Goal: Communication & Community: Answer question/provide support

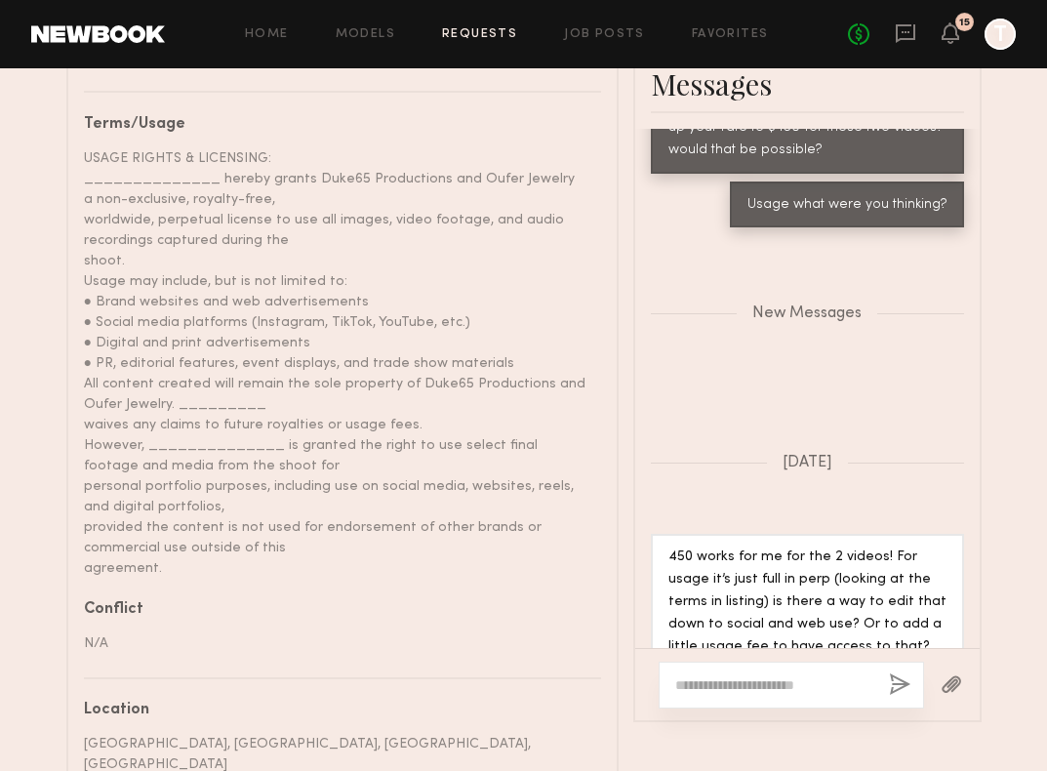
scroll to position [1104, 0]
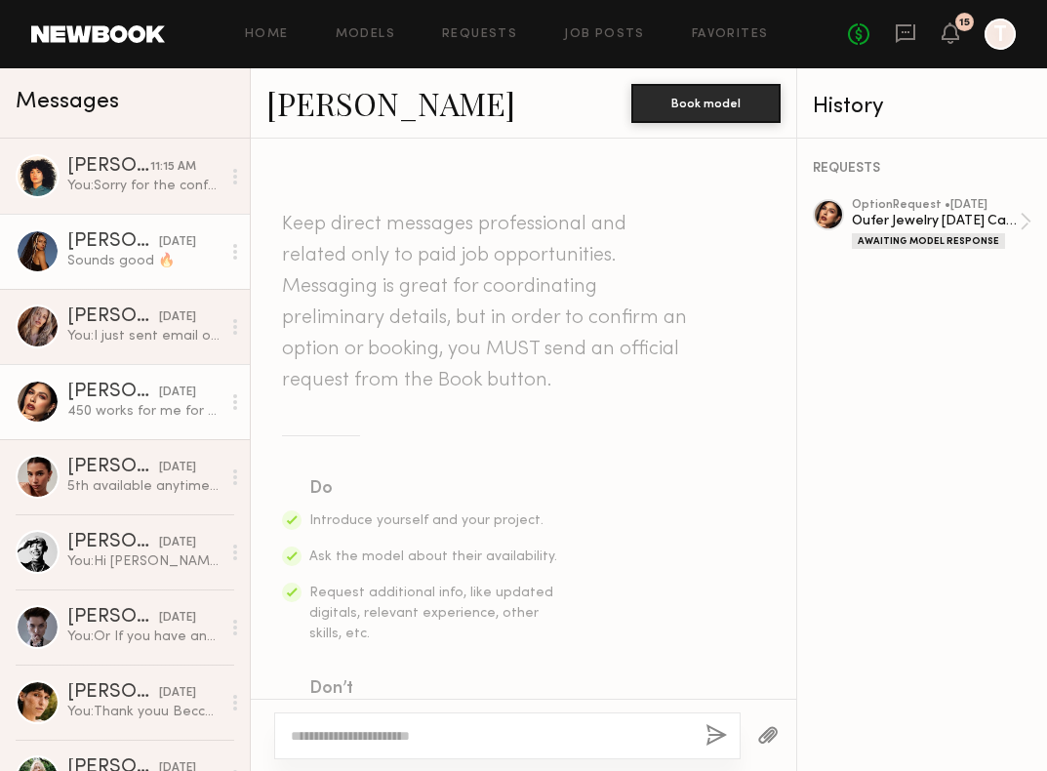
scroll to position [1065, 0]
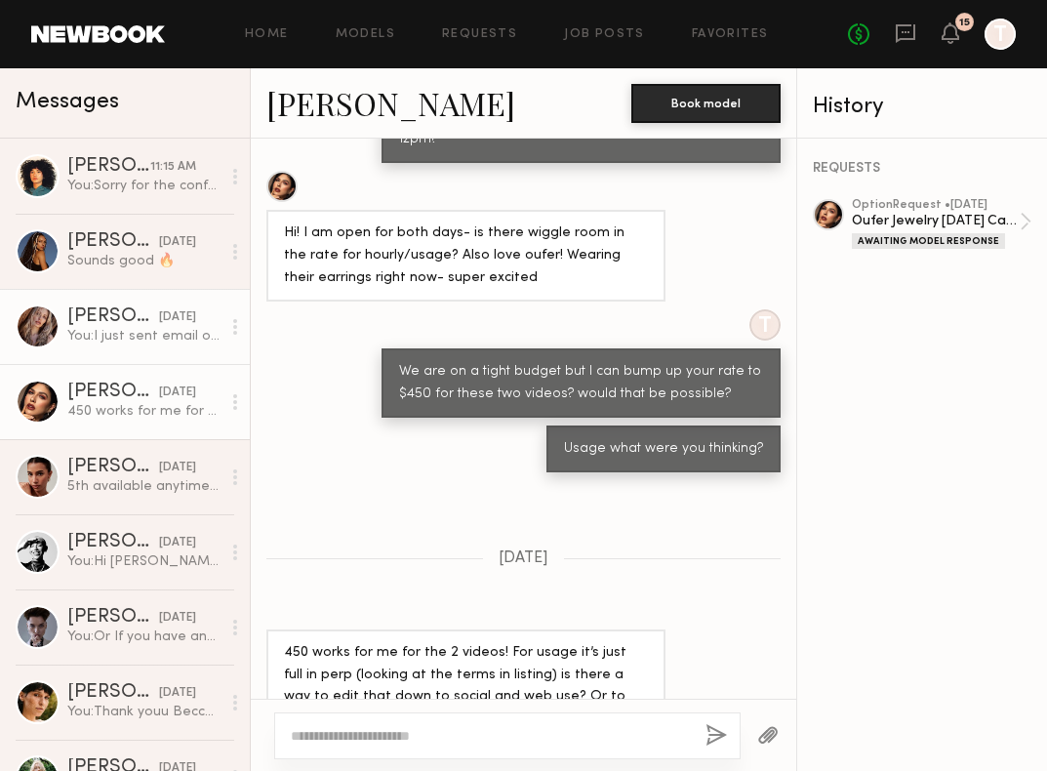
click at [156, 335] on div "You: I just sent email over!" at bounding box center [143, 336] width 153 height 19
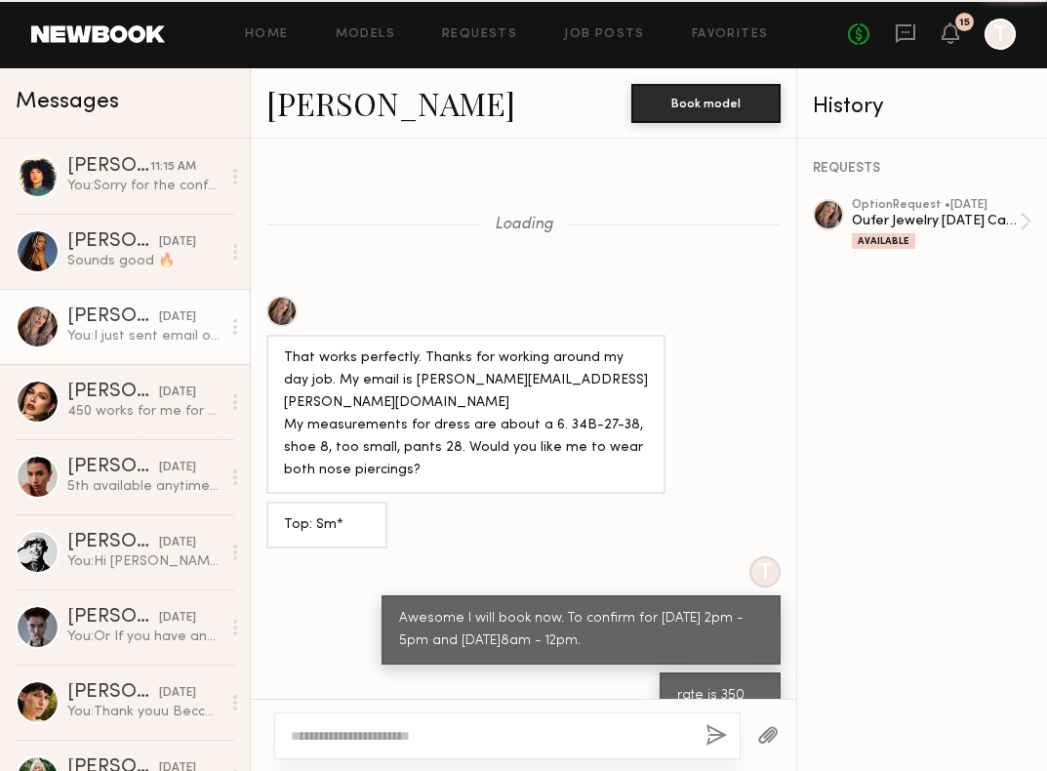
scroll to position [817, 0]
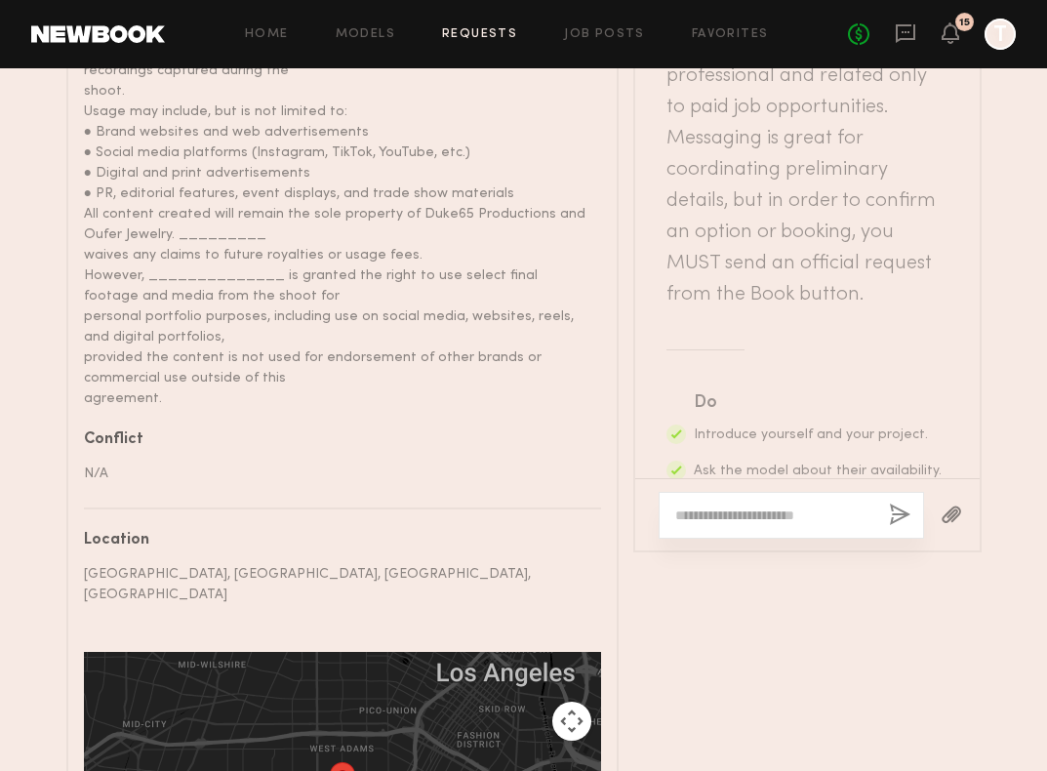
scroll to position [1437, 0]
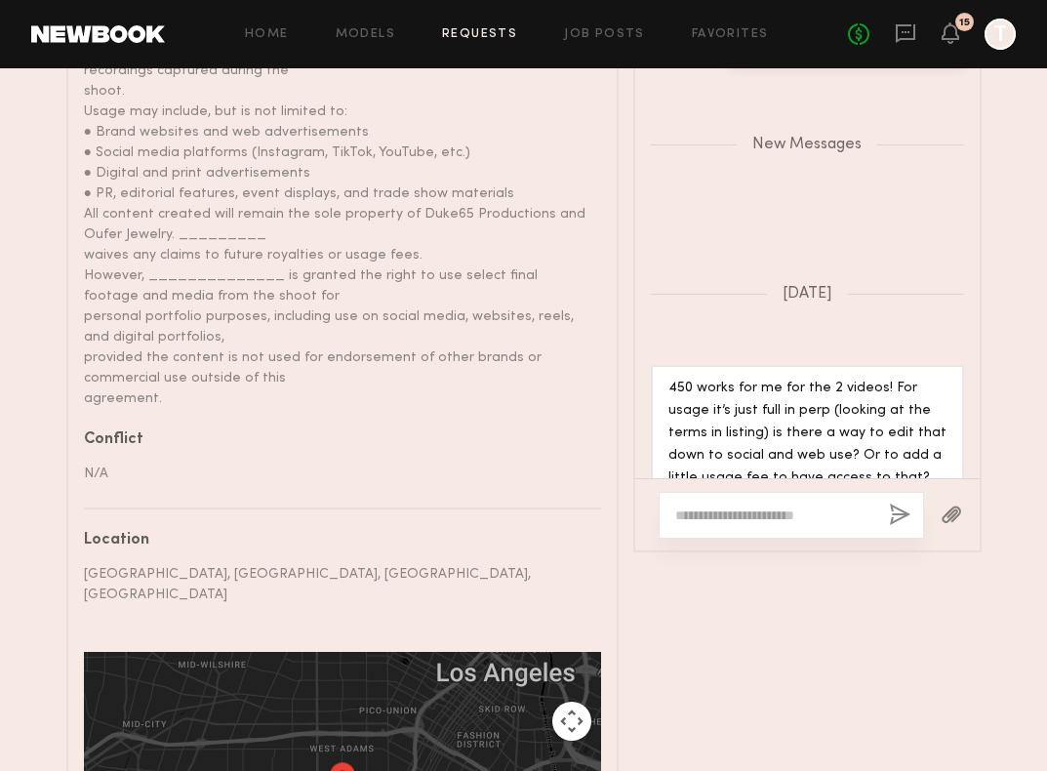
click at [753, 492] on div at bounding box center [792, 515] width 266 height 47
click at [753, 506] on textarea at bounding box center [774, 516] width 198 height 20
click at [755, 506] on textarea at bounding box center [774, 516] width 198 height 20
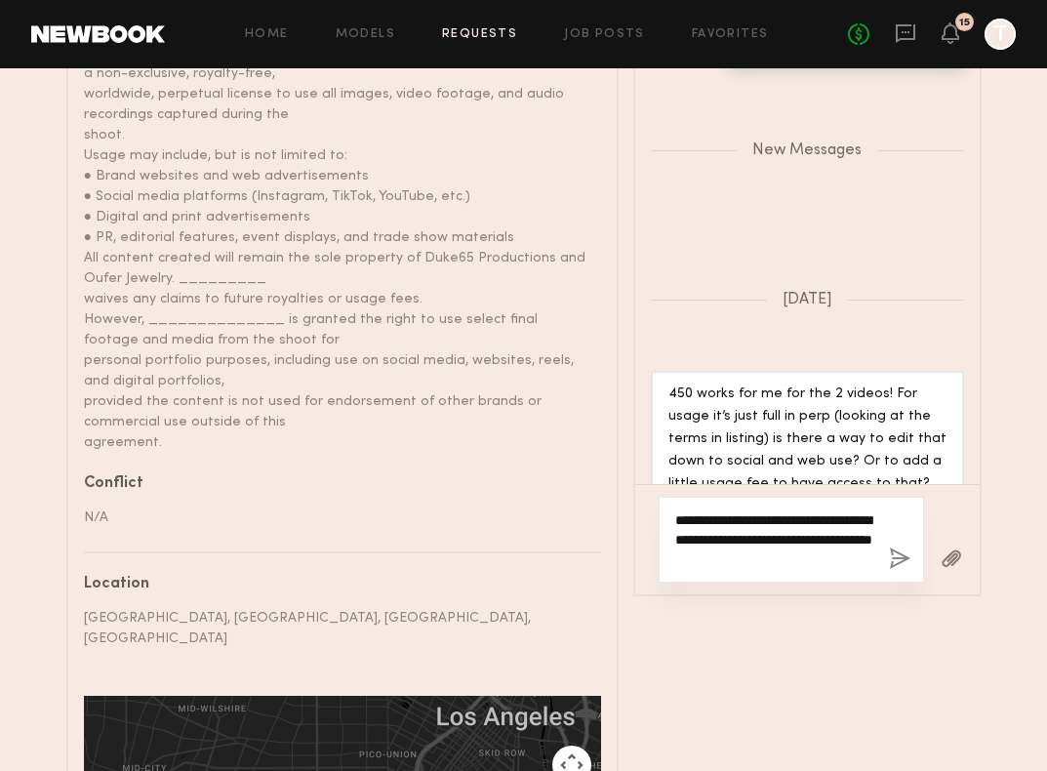
scroll to position [1264, 0]
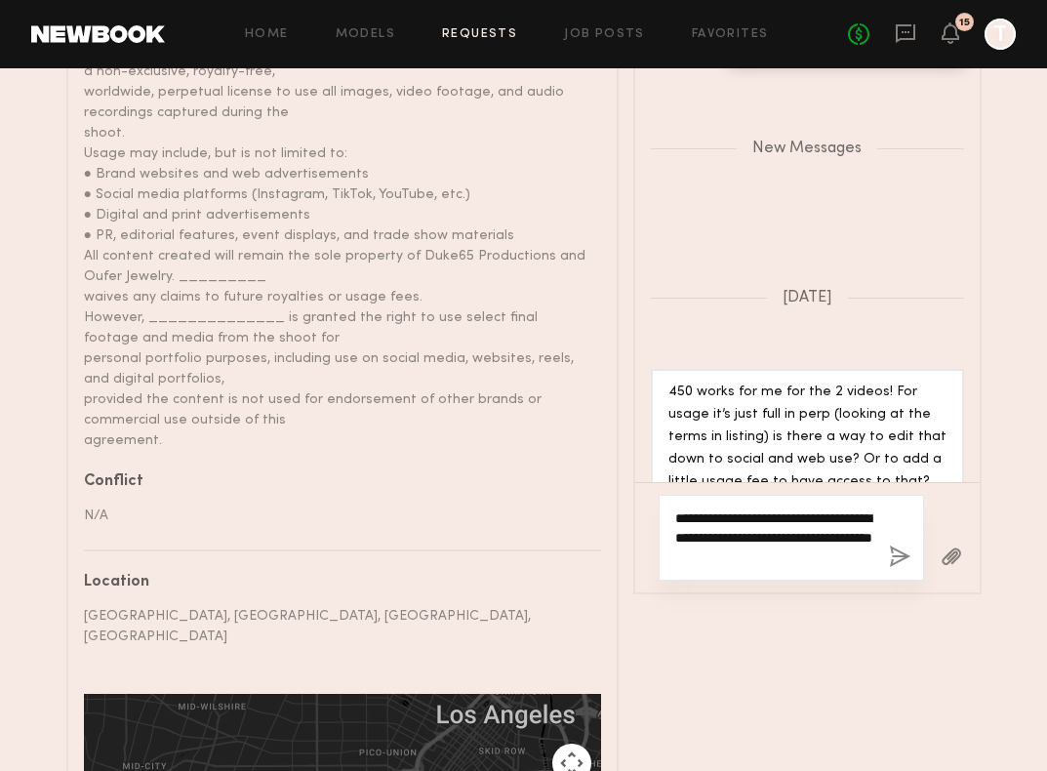
drag, startPoint x: 766, startPoint y: 516, endPoint x: 802, endPoint y: 545, distance: 45.9
click at [802, 545] on textarea "**********" at bounding box center [774, 538] width 198 height 59
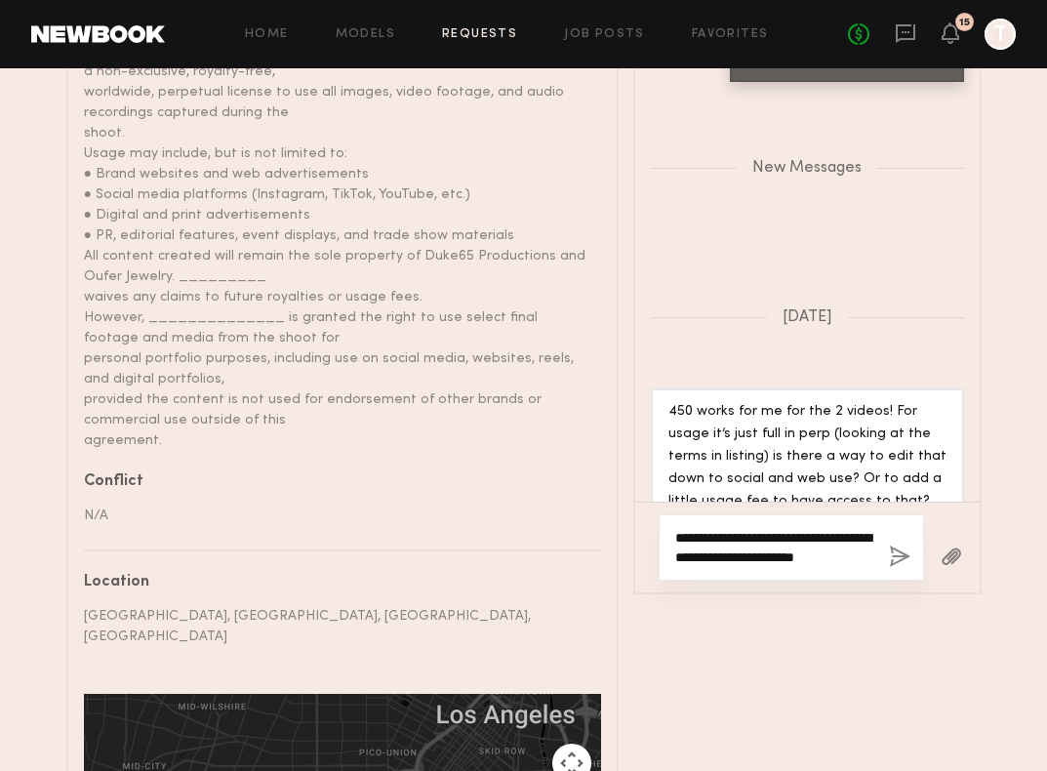
scroll to position [1475, 0]
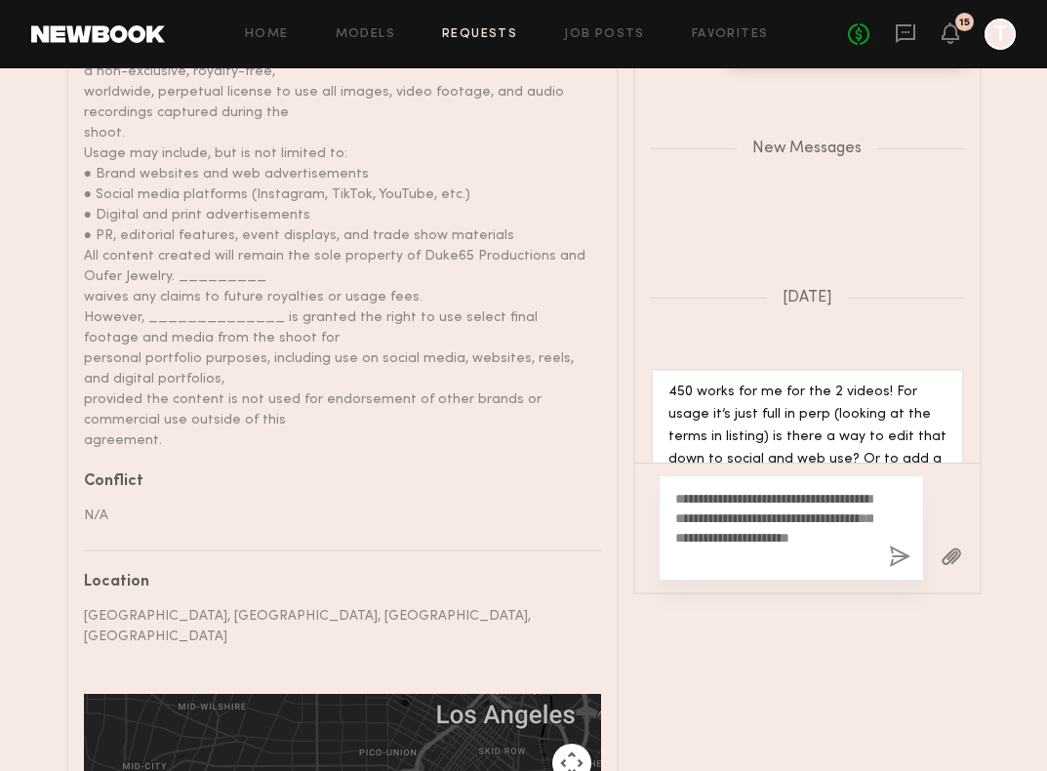
click at [784, 382] on div "450 works for me for the 2 videos! For usage it’s just full in perp (looking at…" at bounding box center [808, 449] width 278 height 135
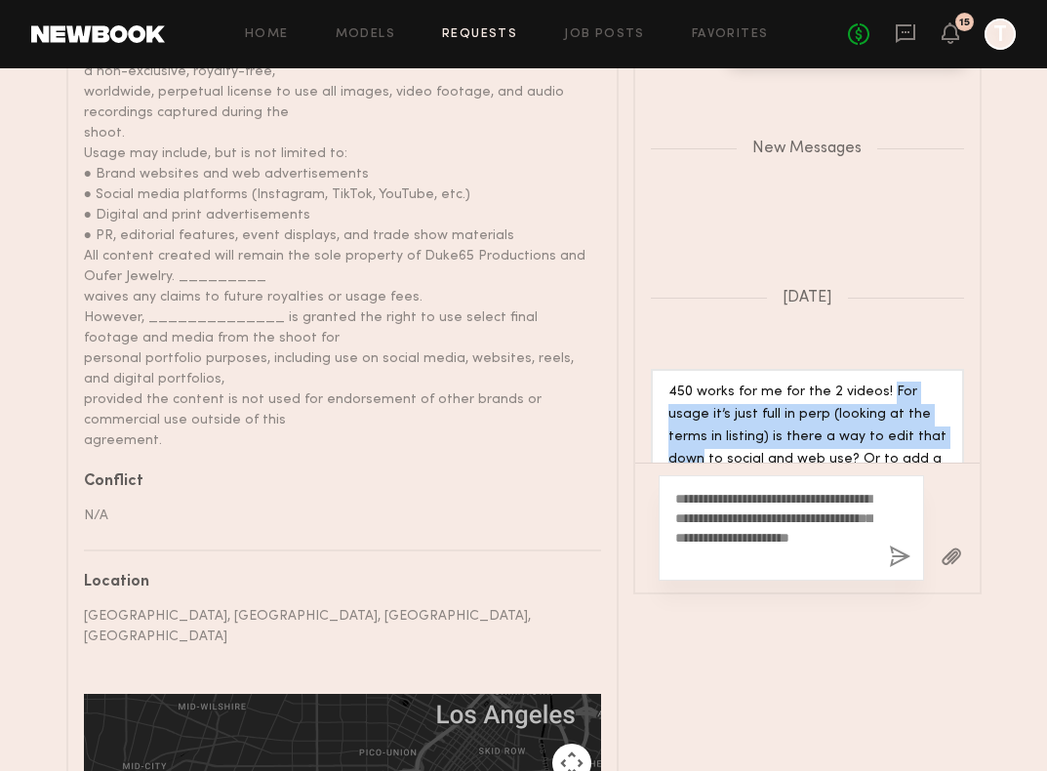
drag, startPoint x: 882, startPoint y: 327, endPoint x: 906, endPoint y: 386, distance: 63.1
click at [906, 386] on div "450 works for me for the 2 videos! For usage it’s just full in perp (looking at…" at bounding box center [808, 449] width 278 height 135
click at [731, 382] on div "450 works for me for the 2 videos! For usage it’s just full in perp (looking at…" at bounding box center [808, 449] width 278 height 135
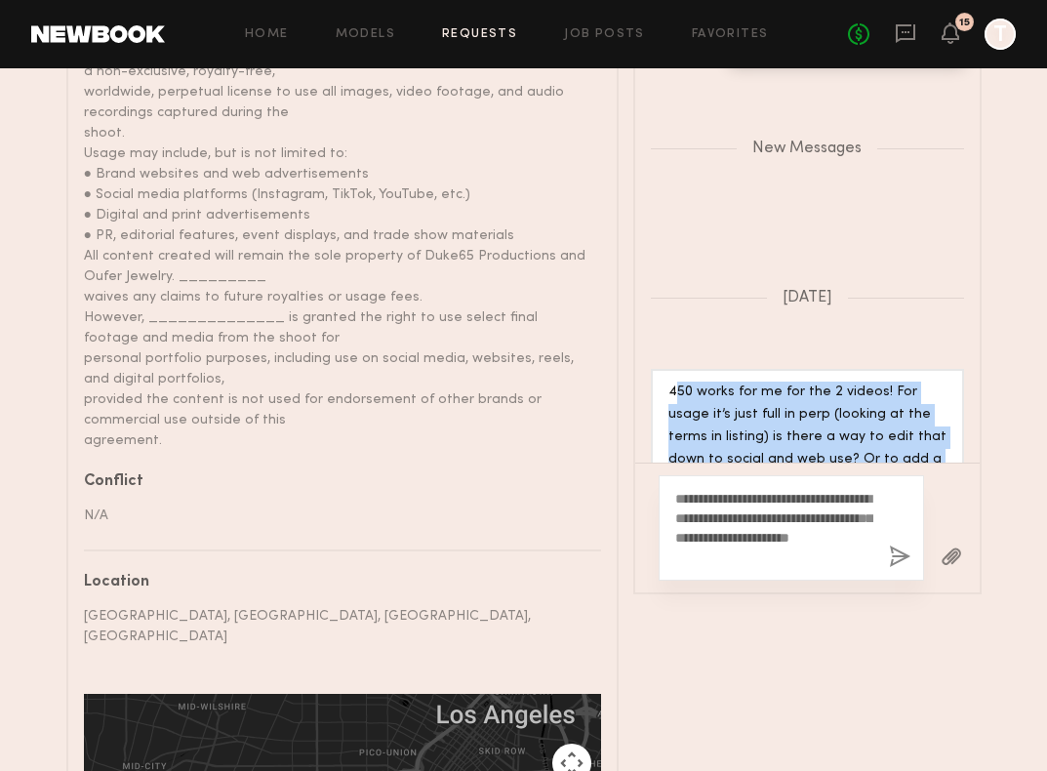
drag, startPoint x: 672, startPoint y: 333, endPoint x: 911, endPoint y: 420, distance: 254.4
click at [911, 420] on div "450 works for me for the 2 videos! For usage it’s just full in perp (looking at…" at bounding box center [808, 449] width 278 height 135
click at [683, 382] on div "450 works for me for the 2 videos! For usage it’s just full in perp (looking at…" at bounding box center [808, 449] width 278 height 135
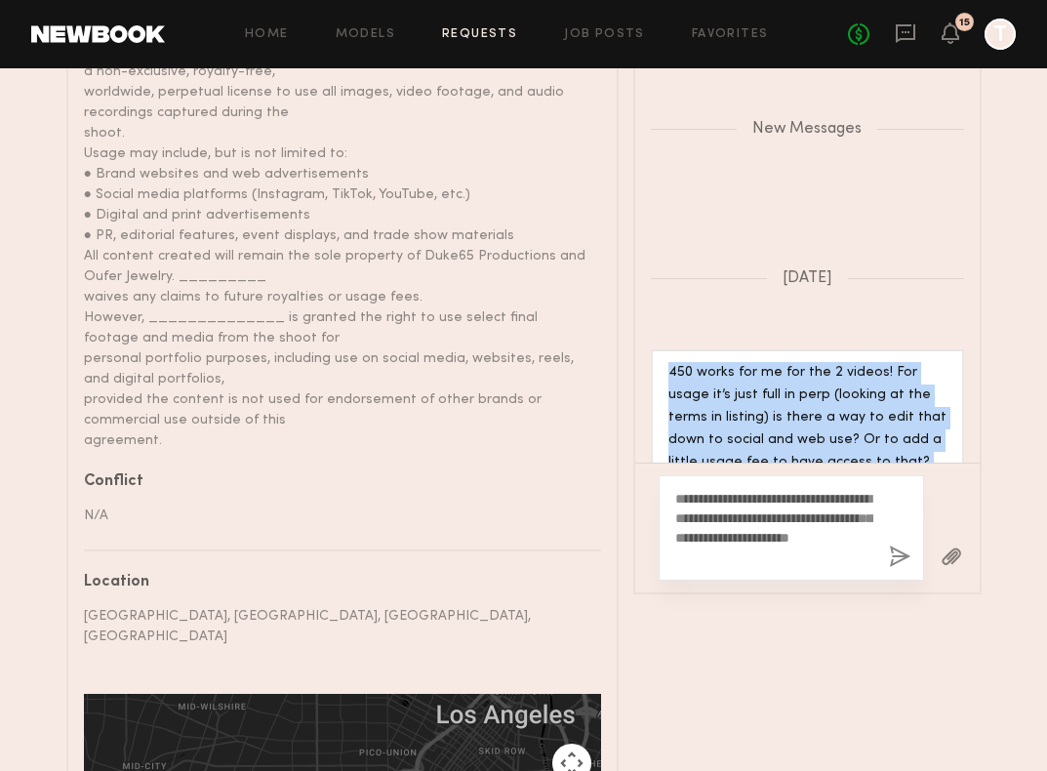
drag, startPoint x: 669, startPoint y: 335, endPoint x: 836, endPoint y: 405, distance: 181.1
click at [836, 405] on div "450 works for me for the 2 videos! For usage it’s just full in perp (looking at…" at bounding box center [808, 429] width 278 height 135
copy div "450 works for me for the 2 videos! For usage it’s just full in perp (looking at…"
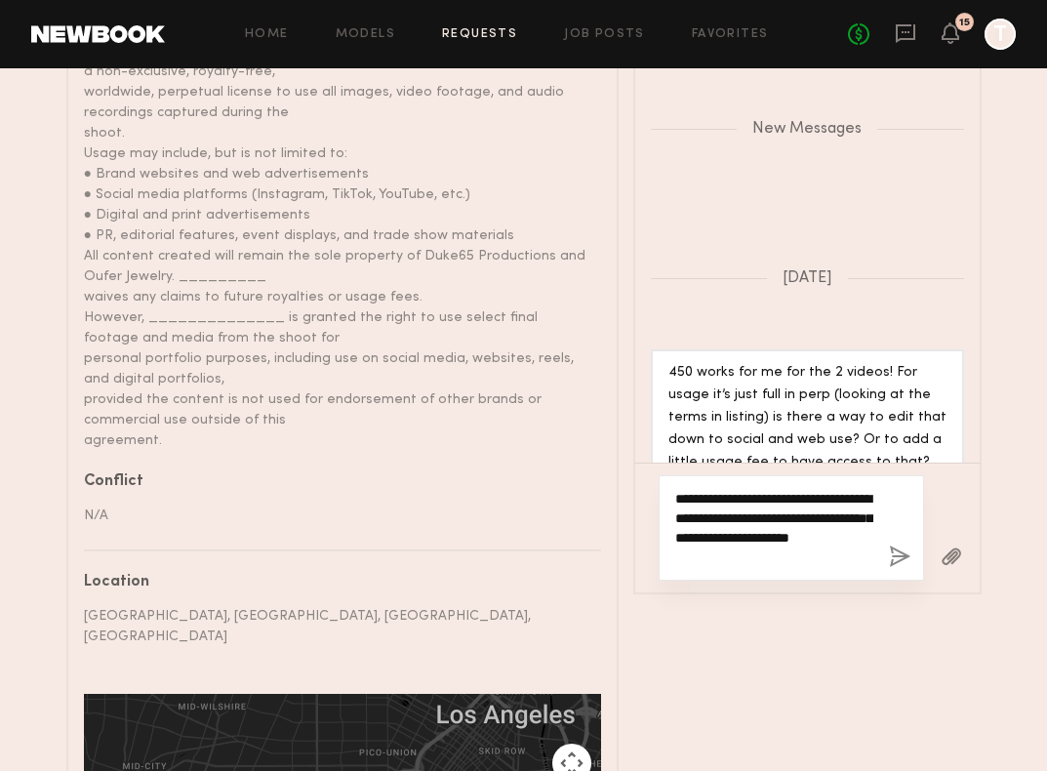
click at [788, 525] on textarea "**********" at bounding box center [774, 528] width 198 height 78
drag, startPoint x: 766, startPoint y: 499, endPoint x: 831, endPoint y: 530, distance: 71.6
click at [831, 530] on textarea "**********" at bounding box center [774, 528] width 198 height 78
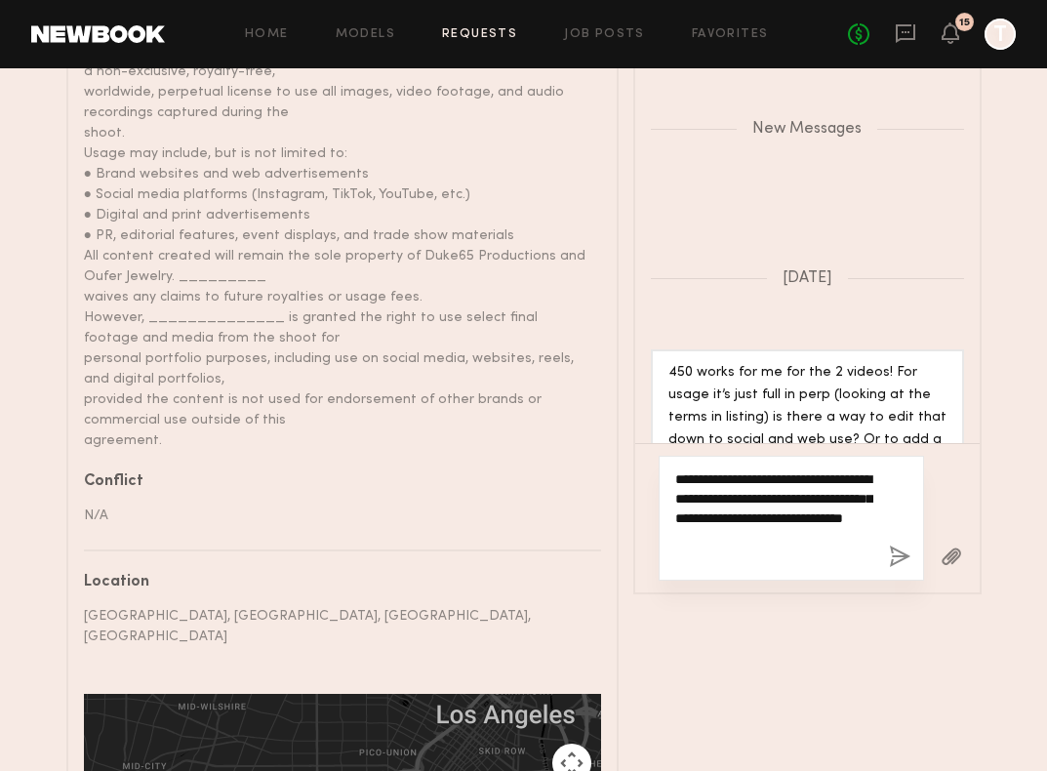
type textarea "**********"
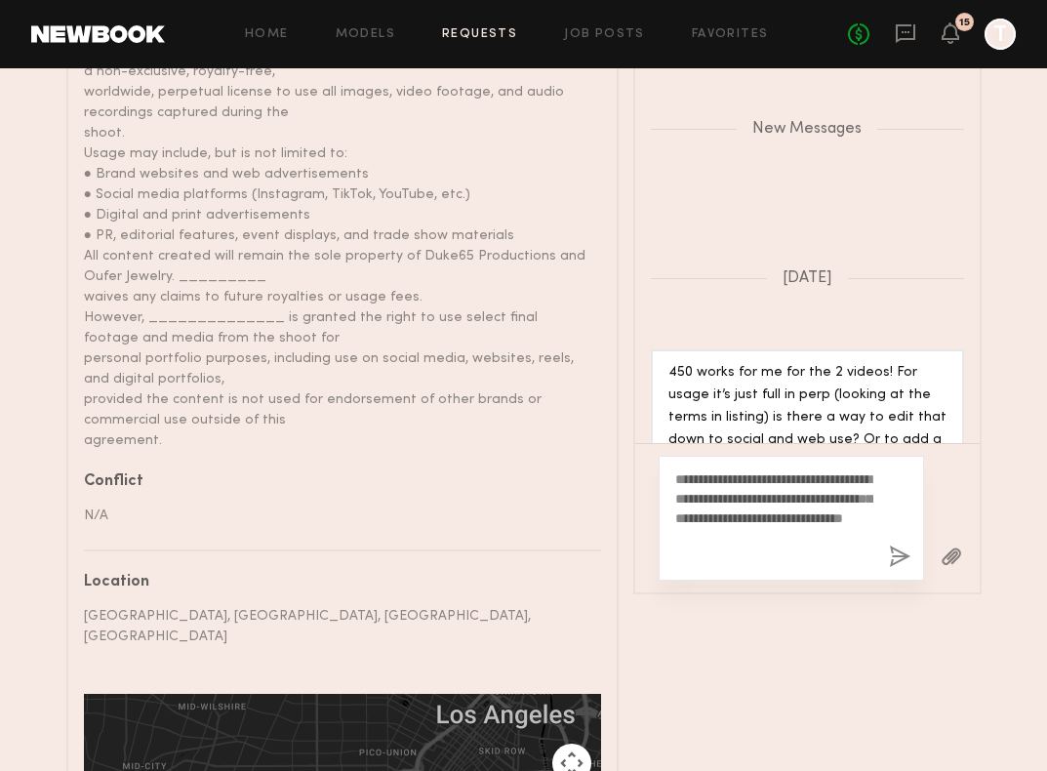
click at [883, 534] on div "**********" at bounding box center [792, 518] width 266 height 125
click at [901, 546] on button "button" at bounding box center [899, 558] width 21 height 24
